Goal: Information Seeking & Learning: Understand process/instructions

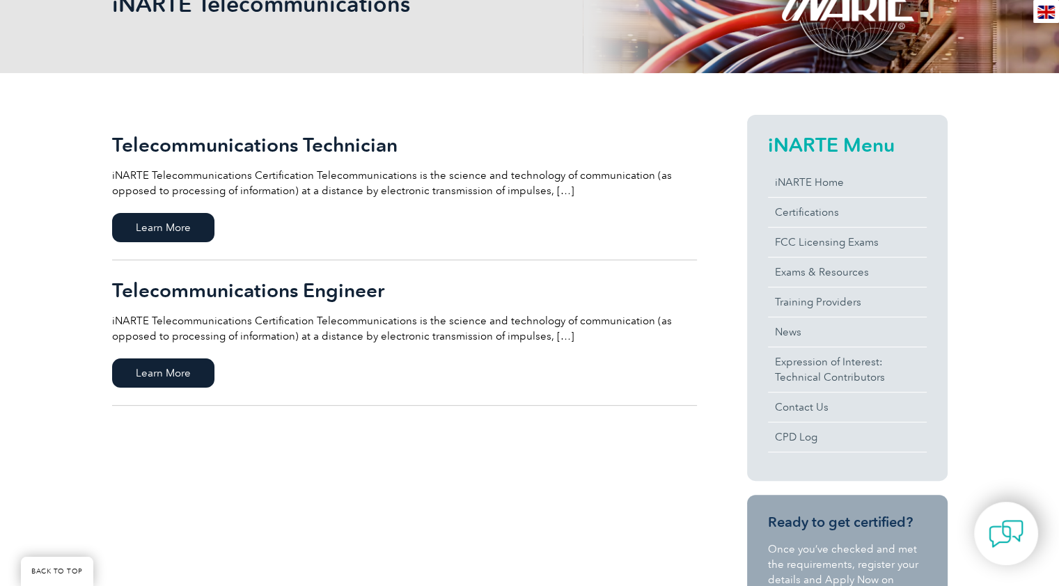
scroll to position [249, 0]
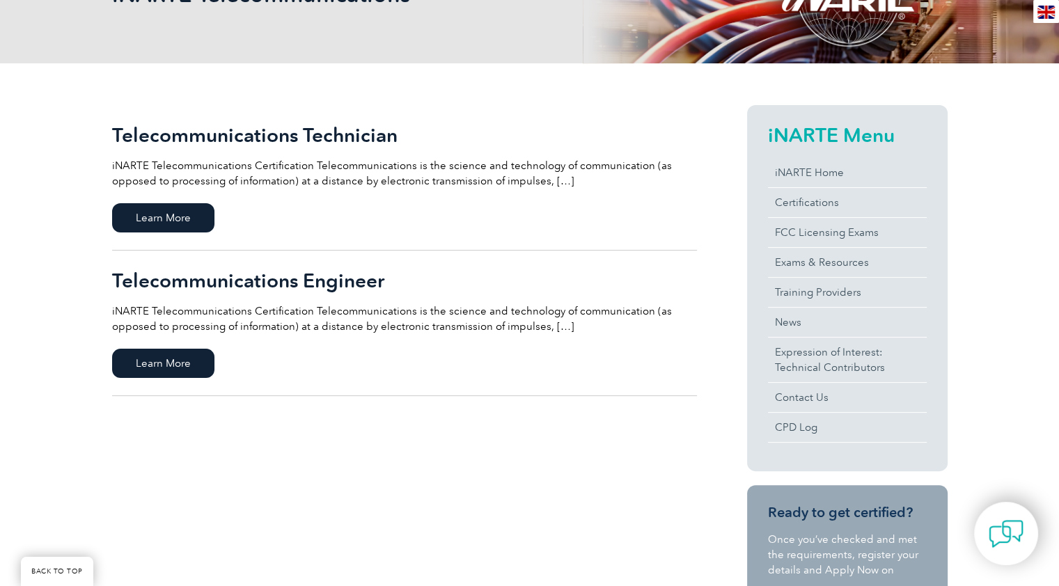
click at [291, 297] on div "Telecommunications Engineer iNARTE Telecommunications Certification Telecommuni…" at bounding box center [404, 302] width 585 height 65
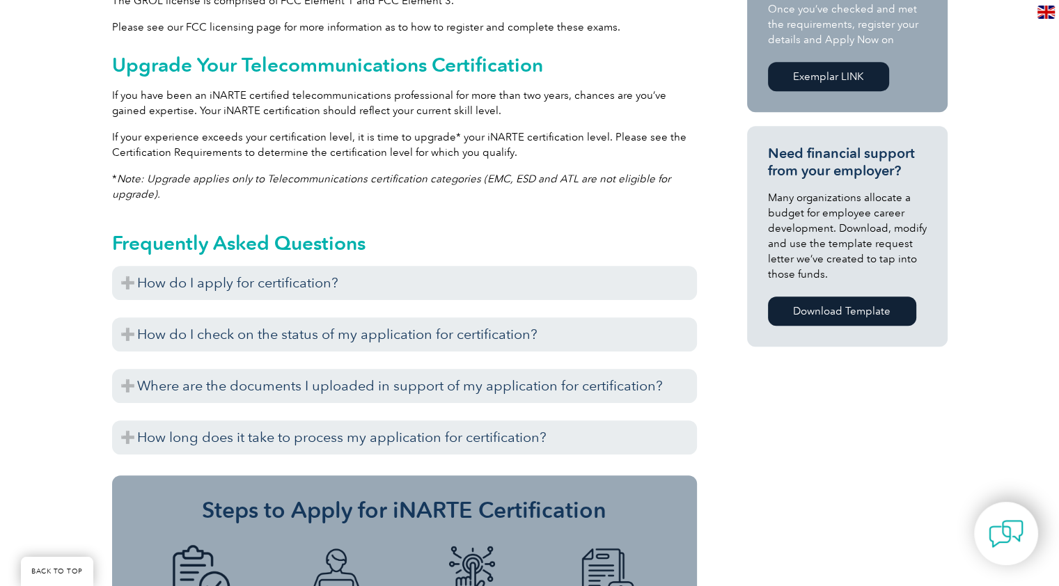
scroll to position [972, 0]
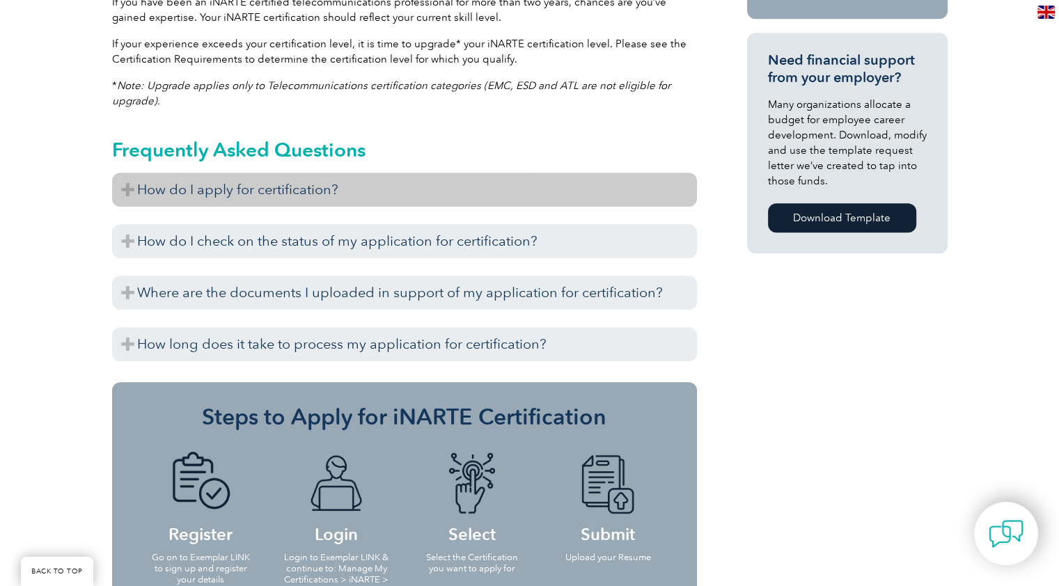
click at [320, 190] on h3 "How do I apply for certification?" at bounding box center [404, 190] width 585 height 34
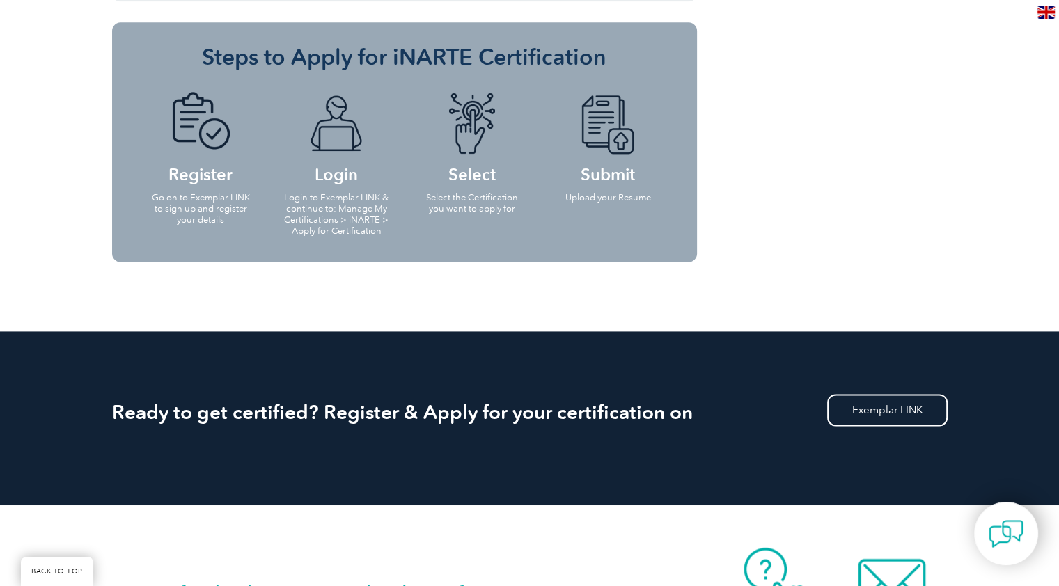
scroll to position [2391, 0]
